Goal: Download file/media

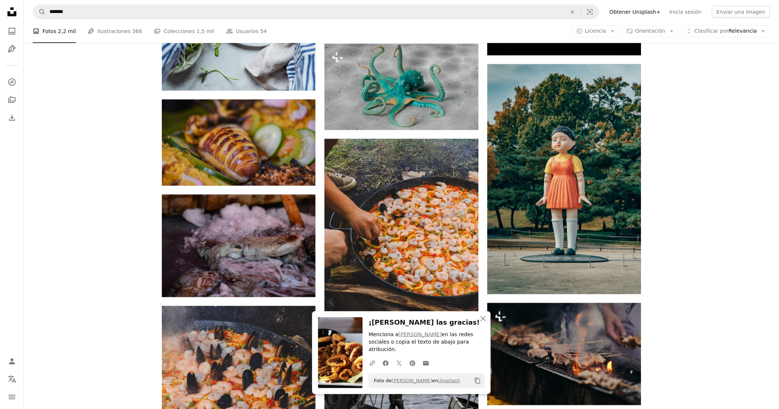
scroll to position [6049, 0]
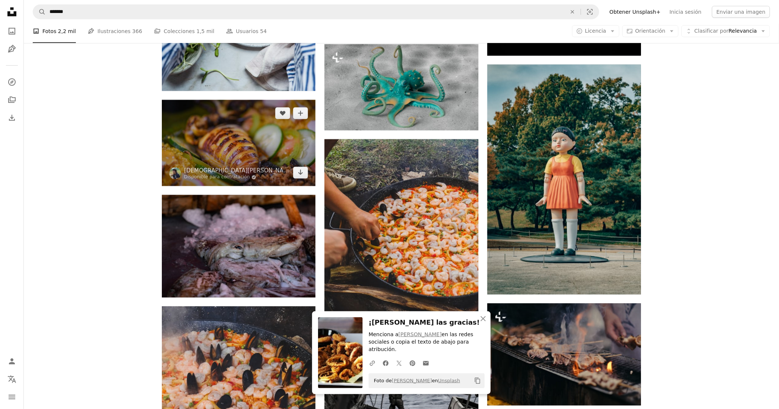
click at [263, 138] on img at bounding box center [239, 143] width 154 height 86
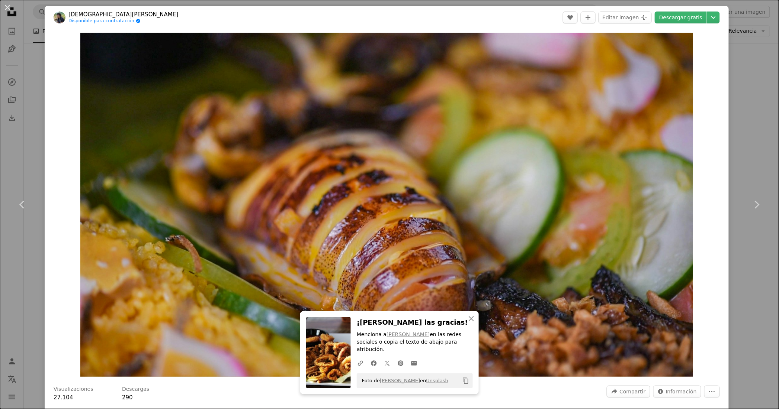
click at [762, 157] on div "An X shape Chevron left Chevron right An X shape Cerrar ¡[PERSON_NAME] las grac…" at bounding box center [389, 204] width 779 height 409
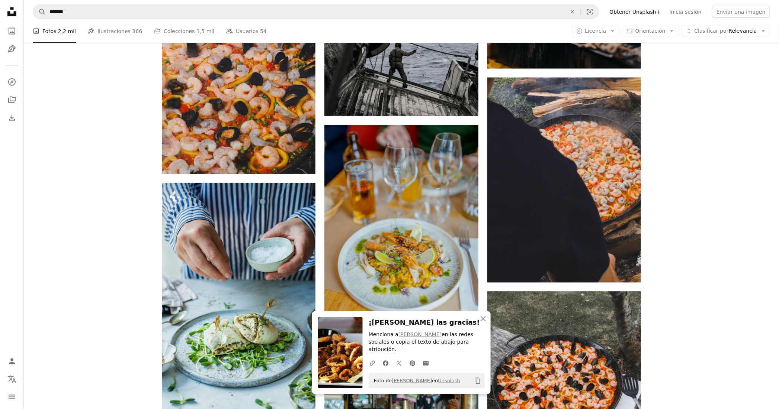
scroll to position [6396, 0]
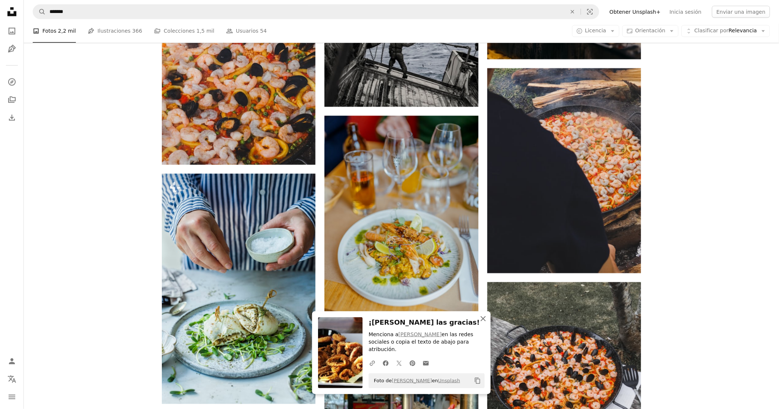
click at [484, 317] on icon "An X shape" at bounding box center [483, 319] width 9 height 9
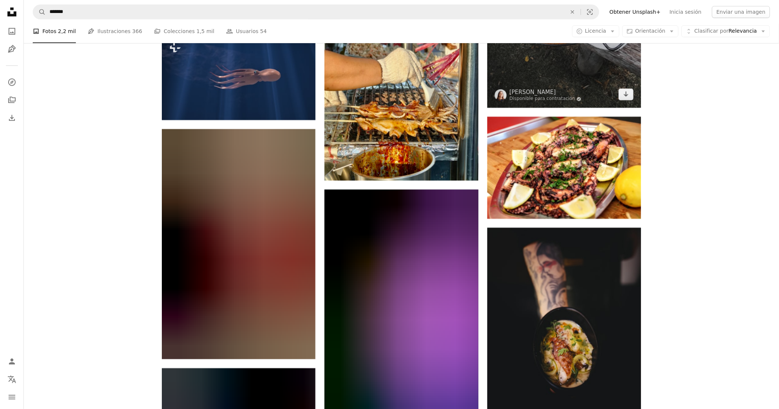
scroll to position [6747, 0]
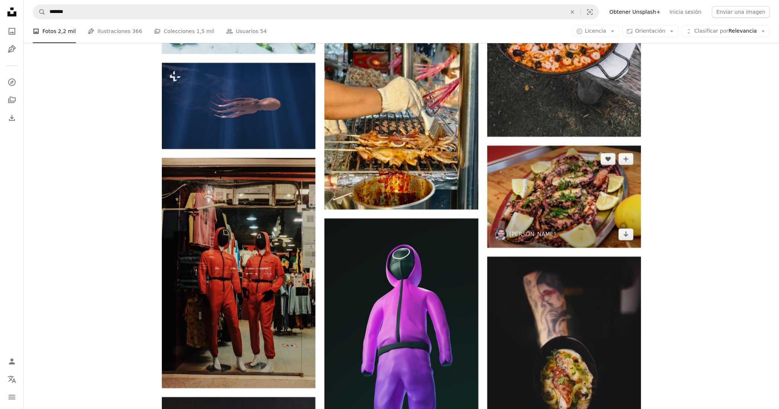
click at [592, 209] on img at bounding box center [564, 197] width 154 height 102
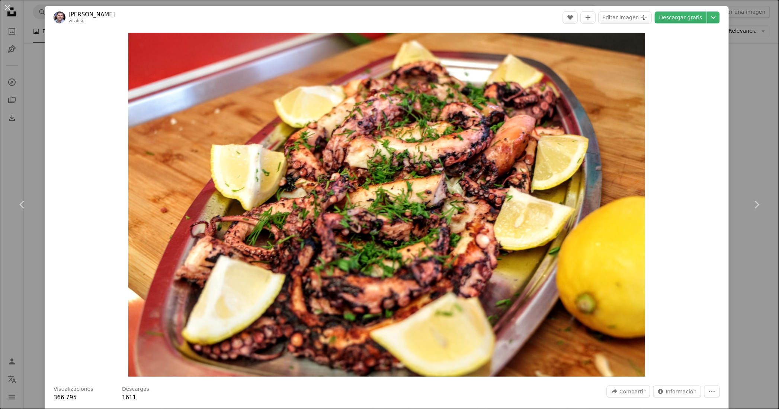
click at [701, 131] on div "Zoom in" at bounding box center [387, 205] width 684 height 352
click at [754, 121] on div "An X shape Chevron left Chevron right [PERSON_NAME] vitalisit A heart A plus si…" at bounding box center [389, 204] width 779 height 409
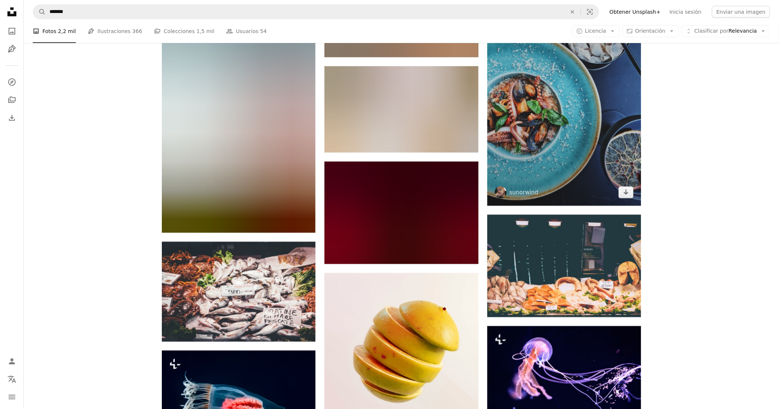
scroll to position [9506, 0]
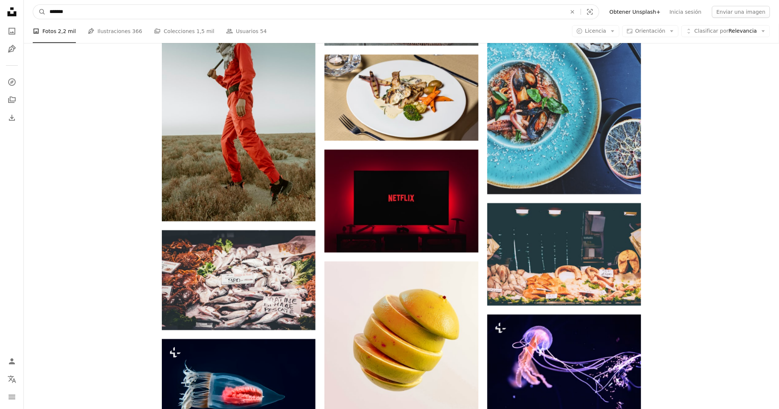
click at [143, 12] on input "*******" at bounding box center [305, 12] width 518 height 14
type input "**********"
click button "A magnifying glass" at bounding box center [39, 12] width 13 height 14
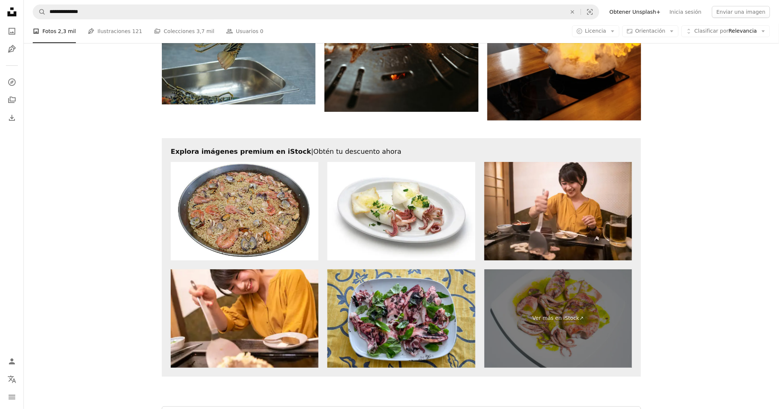
scroll to position [1201, 0]
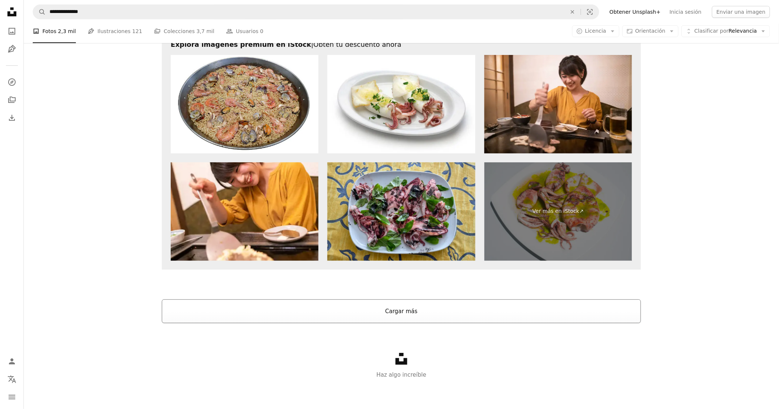
click at [371, 314] on button "Cargar más" at bounding box center [401, 312] width 479 height 24
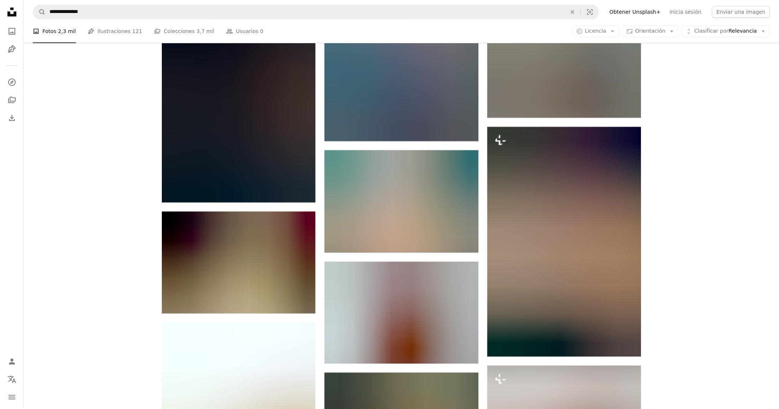
scroll to position [1996, 0]
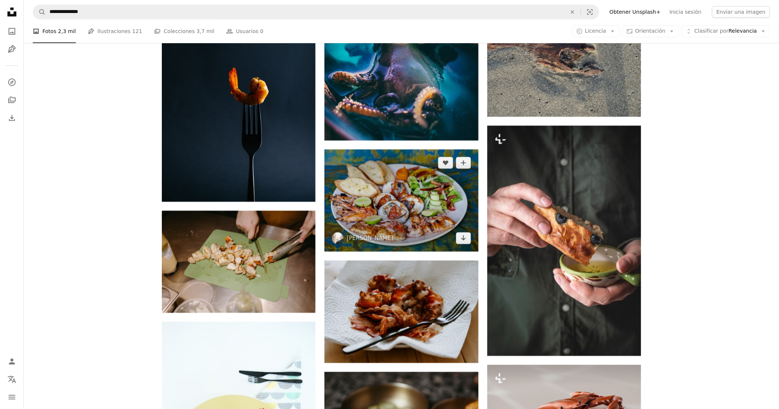
click at [400, 220] on img at bounding box center [401, 200] width 154 height 102
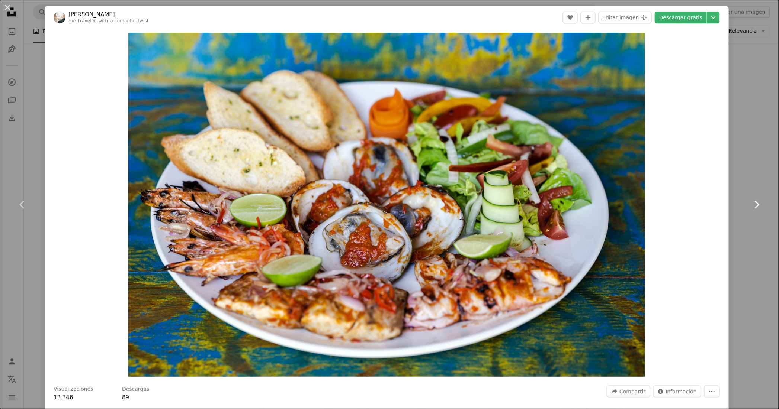
click at [754, 177] on link "Chevron right" at bounding box center [756, 204] width 45 height 71
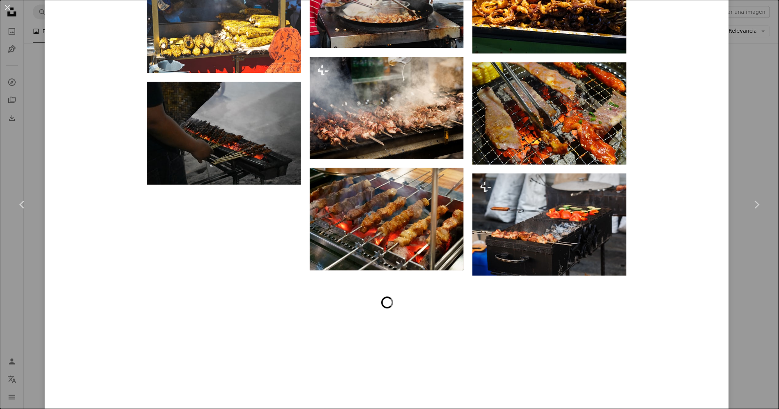
scroll to position [1741, 0]
